Goal: Information Seeking & Learning: Learn about a topic

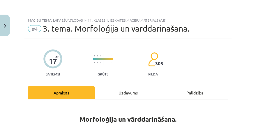
scroll to position [385, 0]
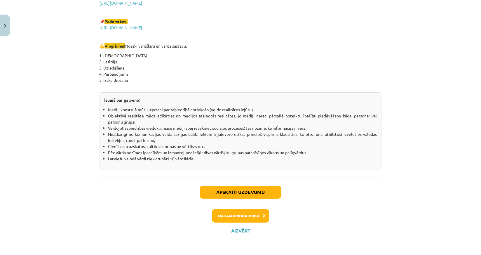
scroll to position [1010, 0]
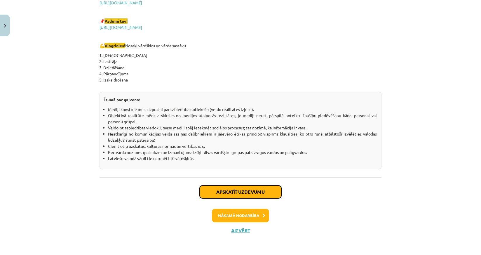
click at [251, 135] on button "Apskatīt uzdevumu" at bounding box center [240, 191] width 82 height 13
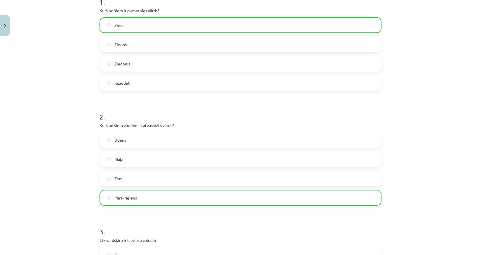
scroll to position [0, 0]
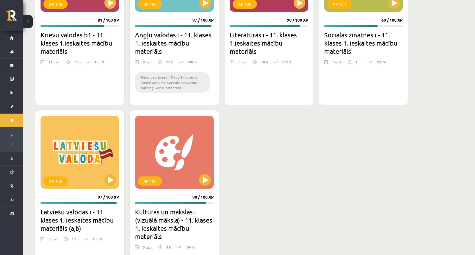
scroll to position [989, 0]
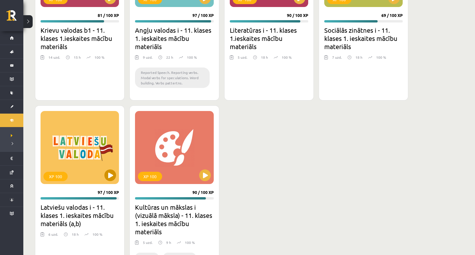
click at [67, 139] on div "XP 100" at bounding box center [80, 147] width 78 height 73
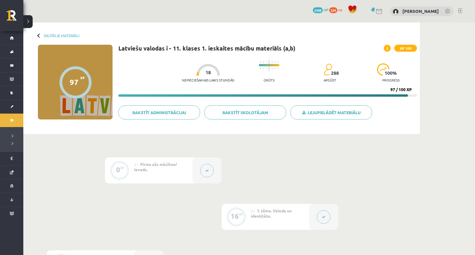
click at [323, 215] on icon at bounding box center [323, 216] width 3 height 3
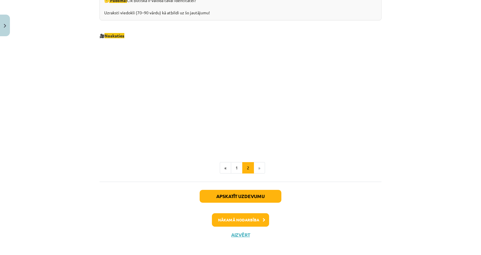
scroll to position [611, 0]
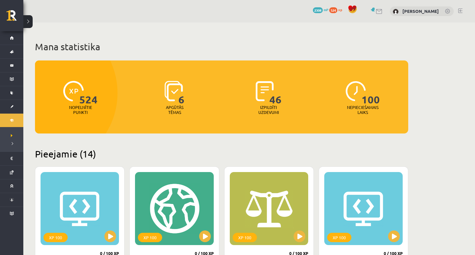
scroll to position [987, 0]
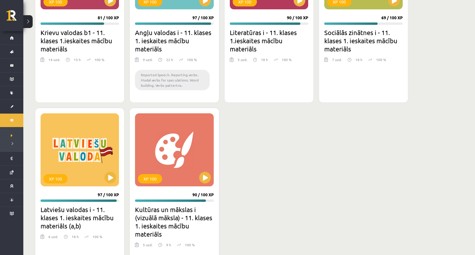
click at [239, 143] on div "XP 100 81 / 100 XP Krievu valodas b1 - 11. klases 1.ieskaites mācību materiāls …" at bounding box center [221, 117] width 373 height 373
click at [241, 173] on div "XP 100 81 / 100 XP Krievu valodas b1 - 11. klases 1.ieskaites mācību materiāls …" at bounding box center [221, 117] width 373 height 373
click at [242, 167] on div "XP 100 81 / 100 XP Krievu valodas b1 - 11. klases 1.ieskaites mācību materiāls …" at bounding box center [221, 117] width 373 height 373
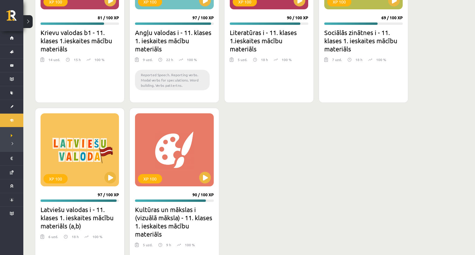
click at [242, 167] on div "XP 100 81 / 100 XP Krievu valodas b1 - 11. klases 1.ieskaites mācību materiāls …" at bounding box center [221, 117] width 373 height 373
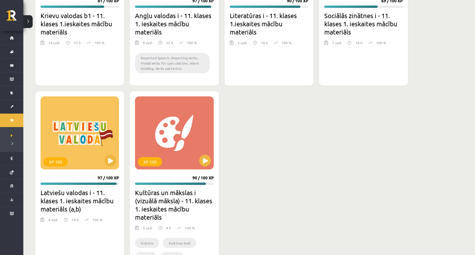
scroll to position [1005, 0]
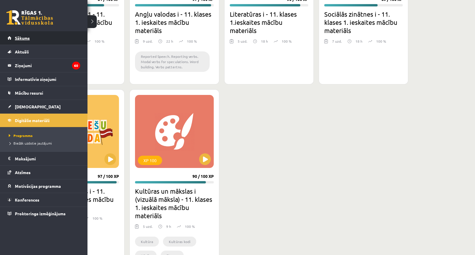
click at [13, 37] on link "Sākums" at bounding box center [44, 37] width 73 height 13
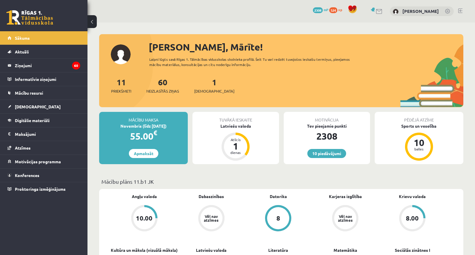
click at [460, 8] on link at bounding box center [460, 10] width 4 height 5
